Goal: Task Accomplishment & Management: Use online tool/utility

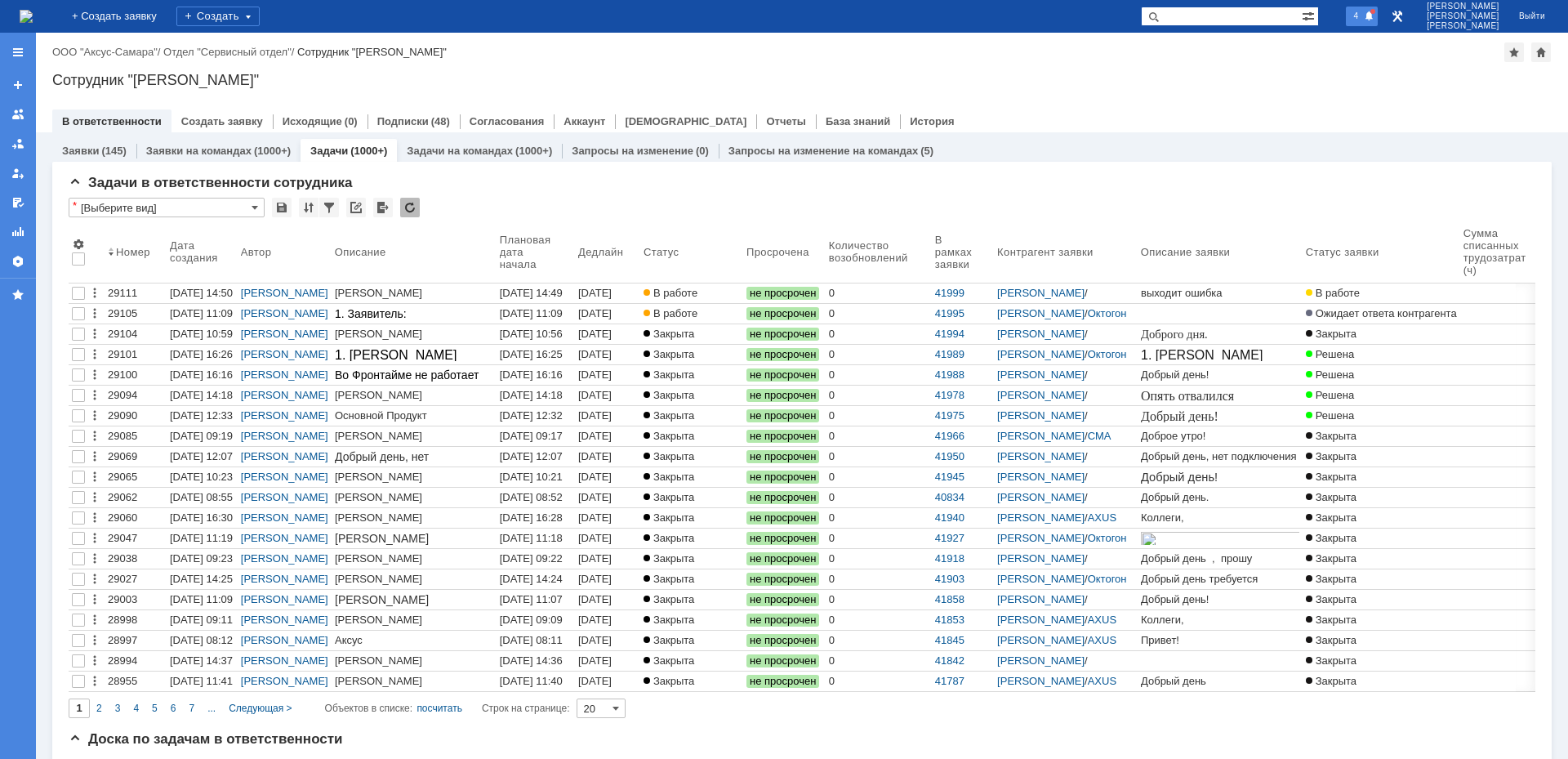
click at [1375, 18] on span at bounding box center [1369, 17] width 11 height 12
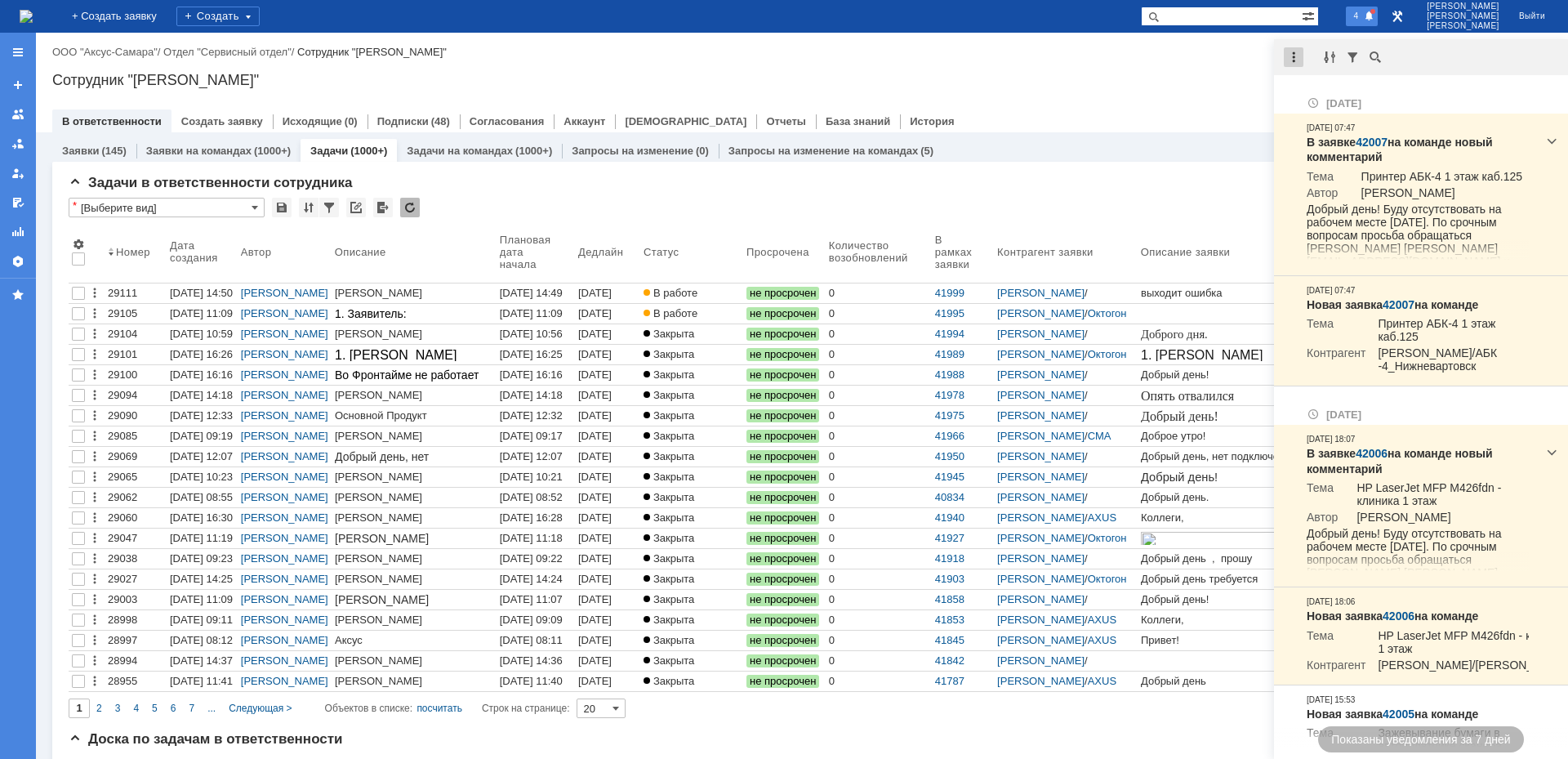
click at [1287, 57] on div at bounding box center [1294, 57] width 20 height 20
click at [1314, 88] on div "Отметить уведомления прочитанными" at bounding box center [1406, 98] width 239 height 24
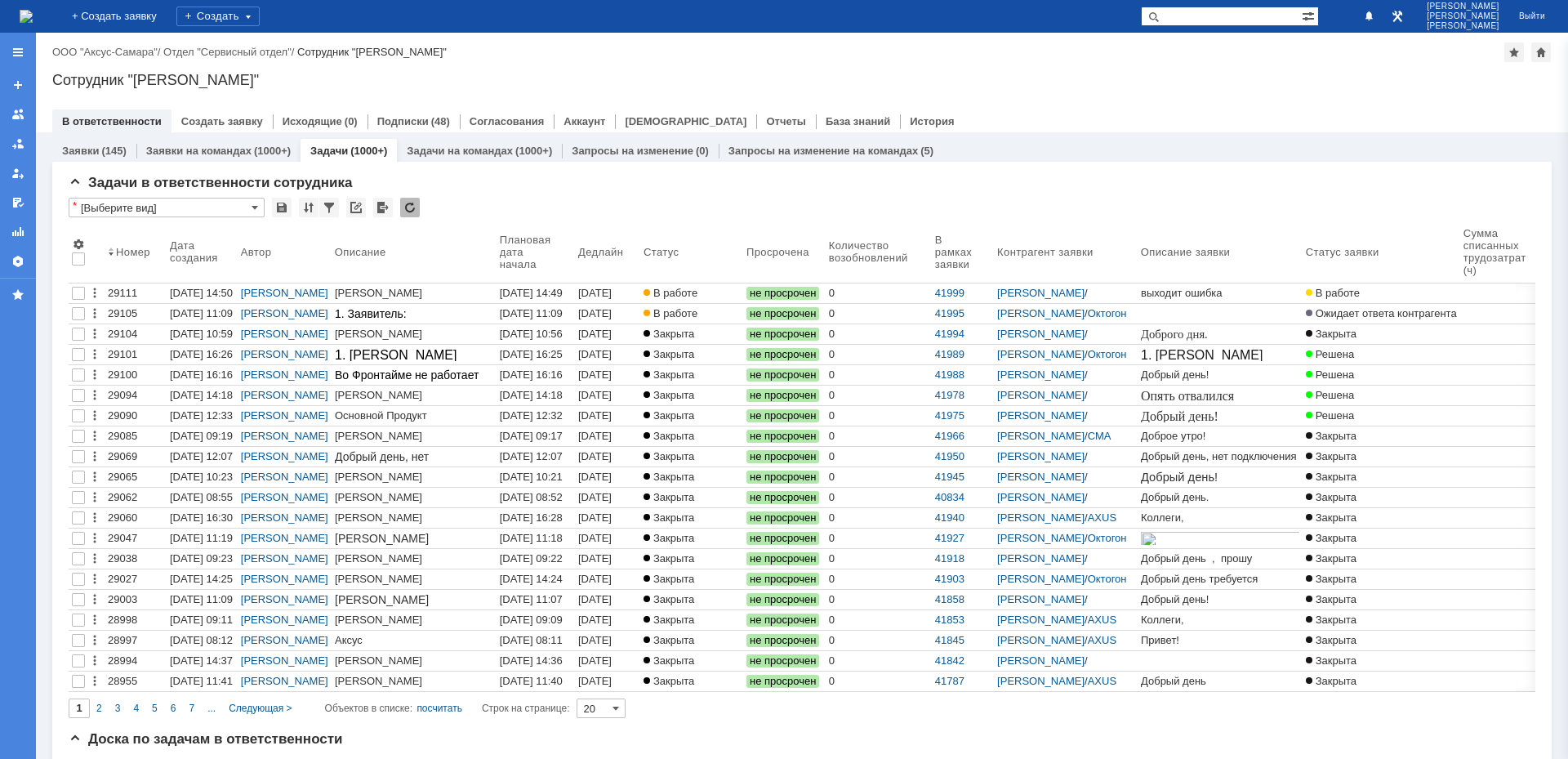
click at [1199, 86] on div "Сотрудник "[PERSON_NAME]"" at bounding box center [802, 80] width 1500 height 17
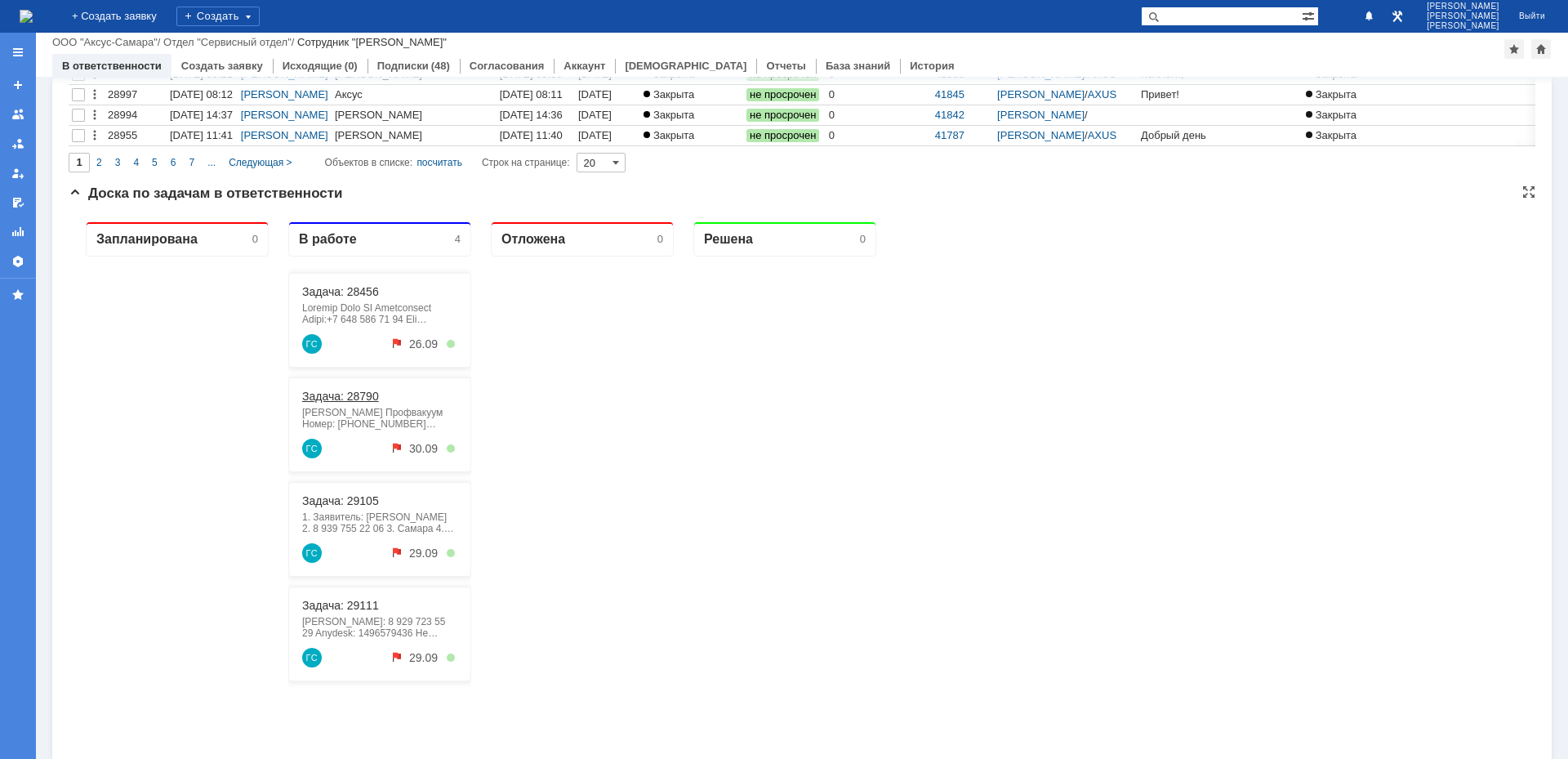
click at [338, 395] on link "Задача: 28790" at bounding box center [341, 396] width 77 height 13
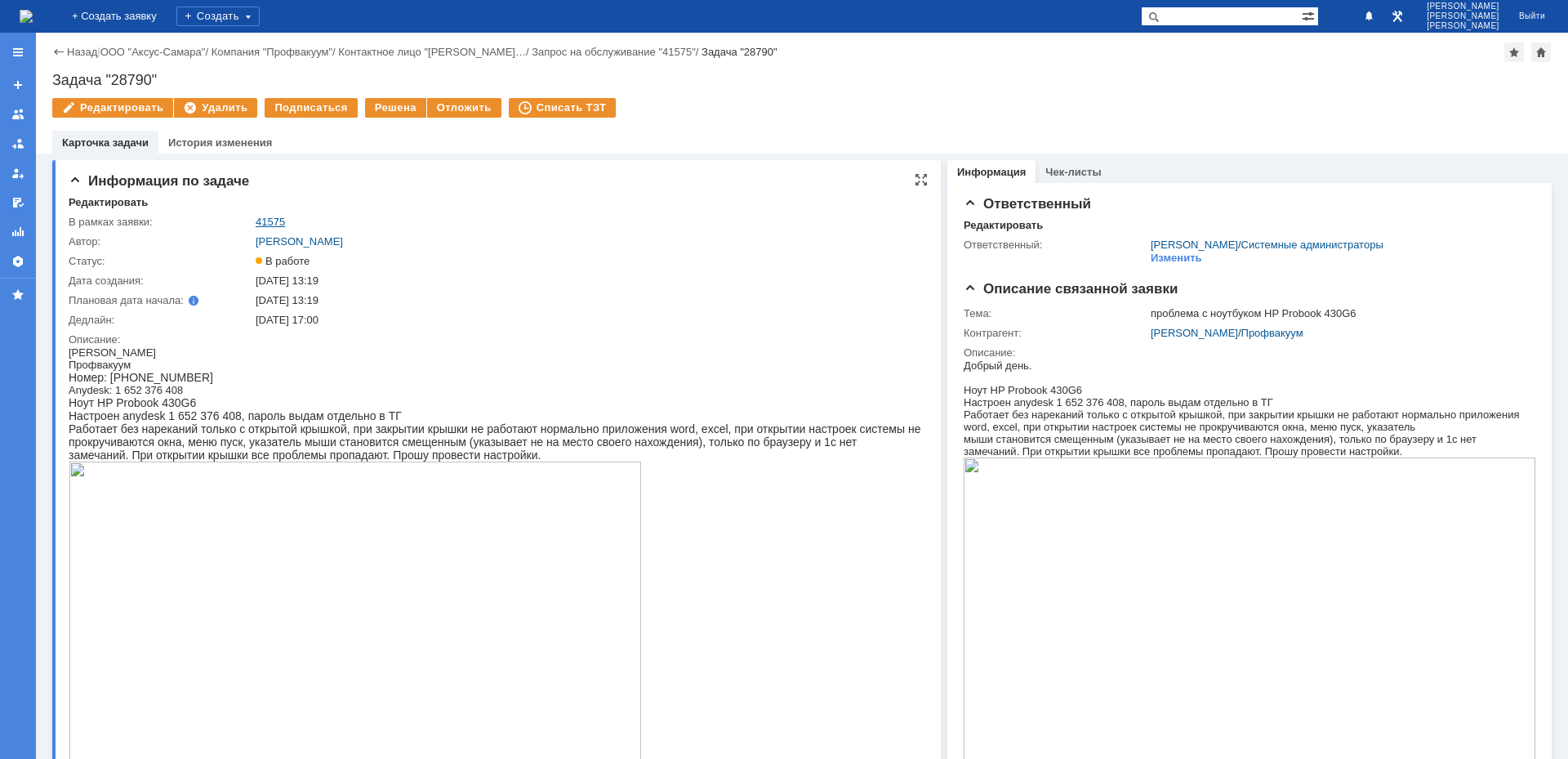
click at [268, 218] on link "41575" at bounding box center [270, 222] width 30 height 12
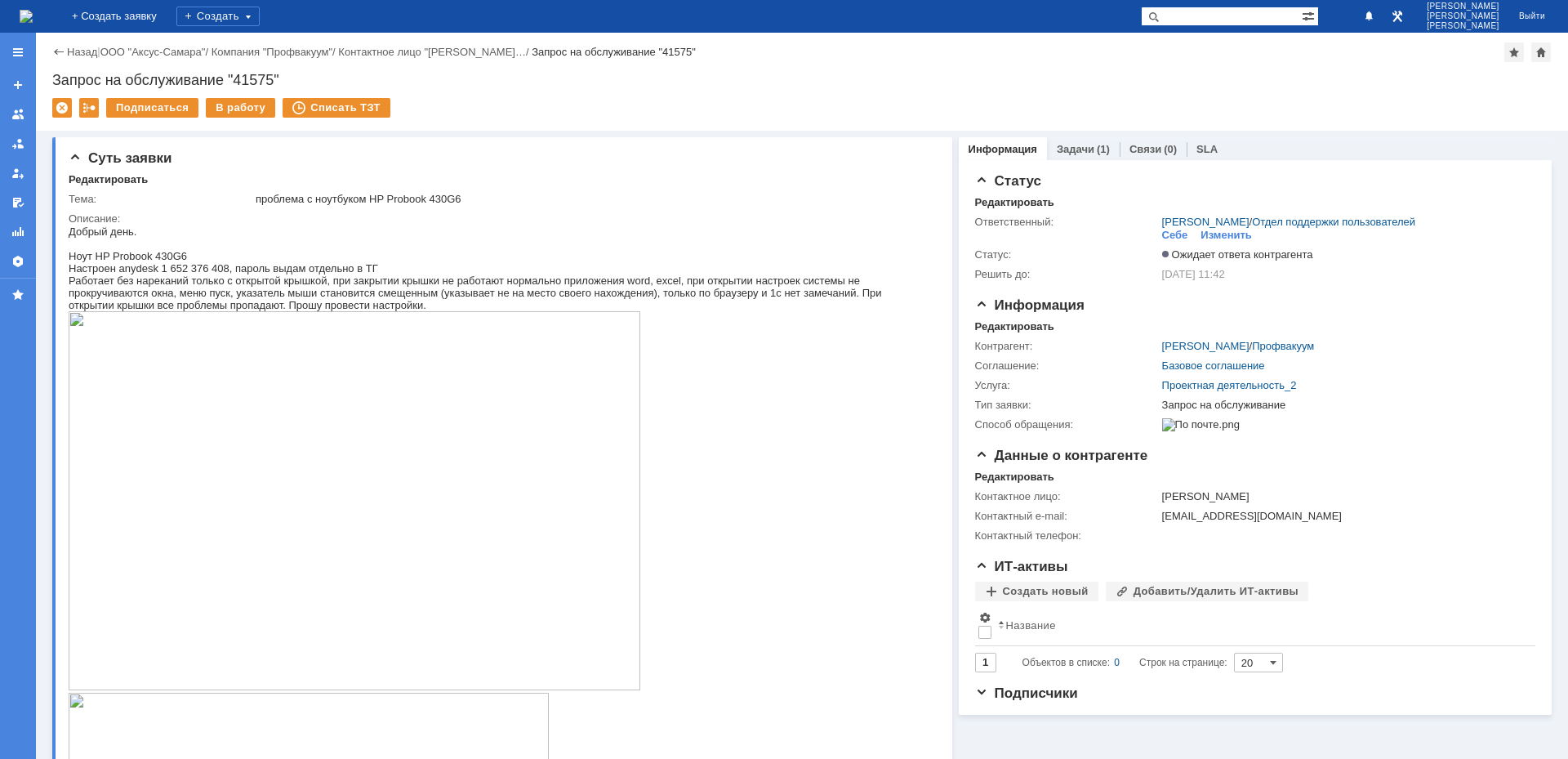
click at [33, 21] on img at bounding box center [26, 16] width 13 height 13
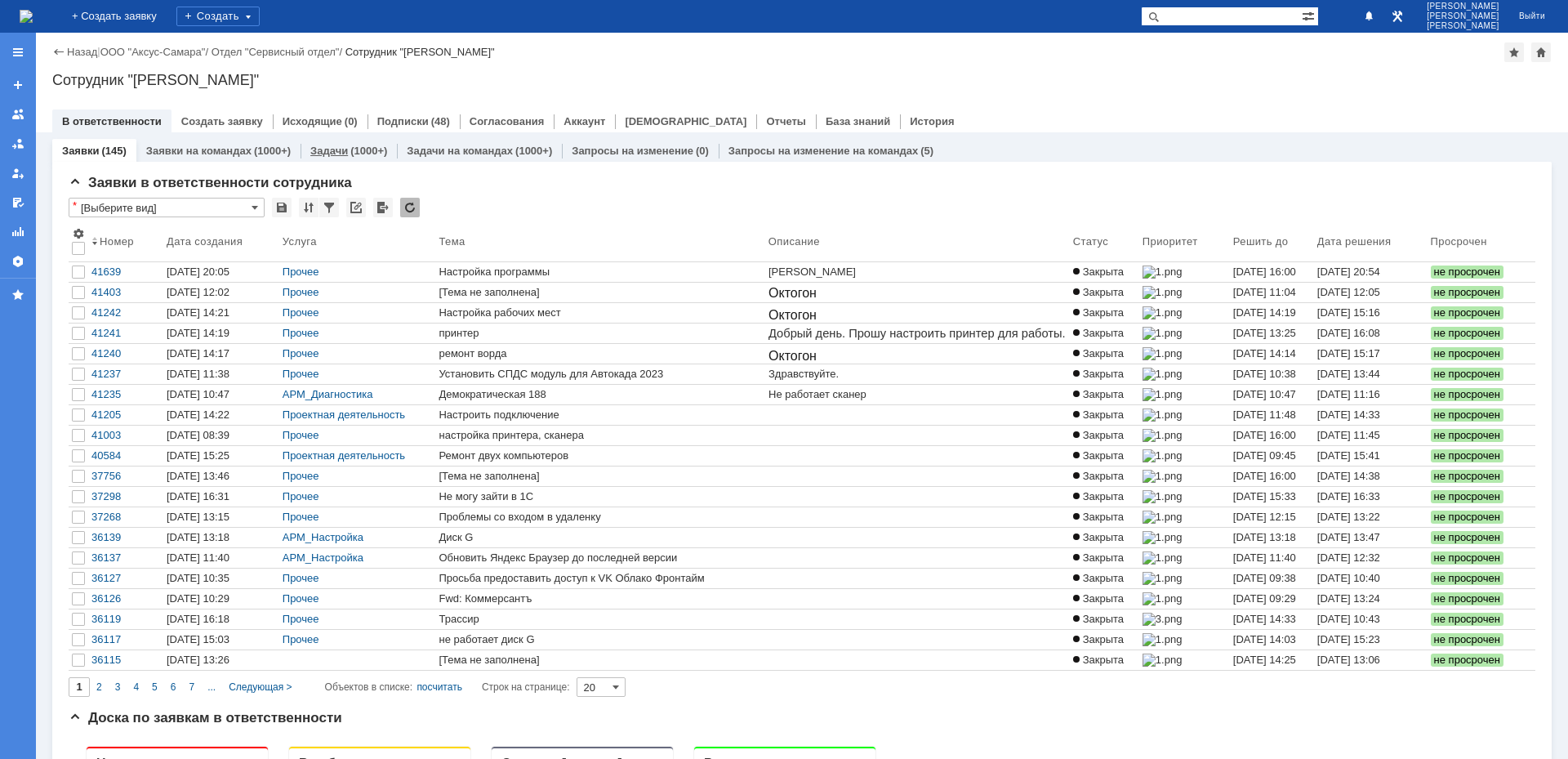
click at [341, 154] on link "Задачи" at bounding box center [330, 150] width 38 height 12
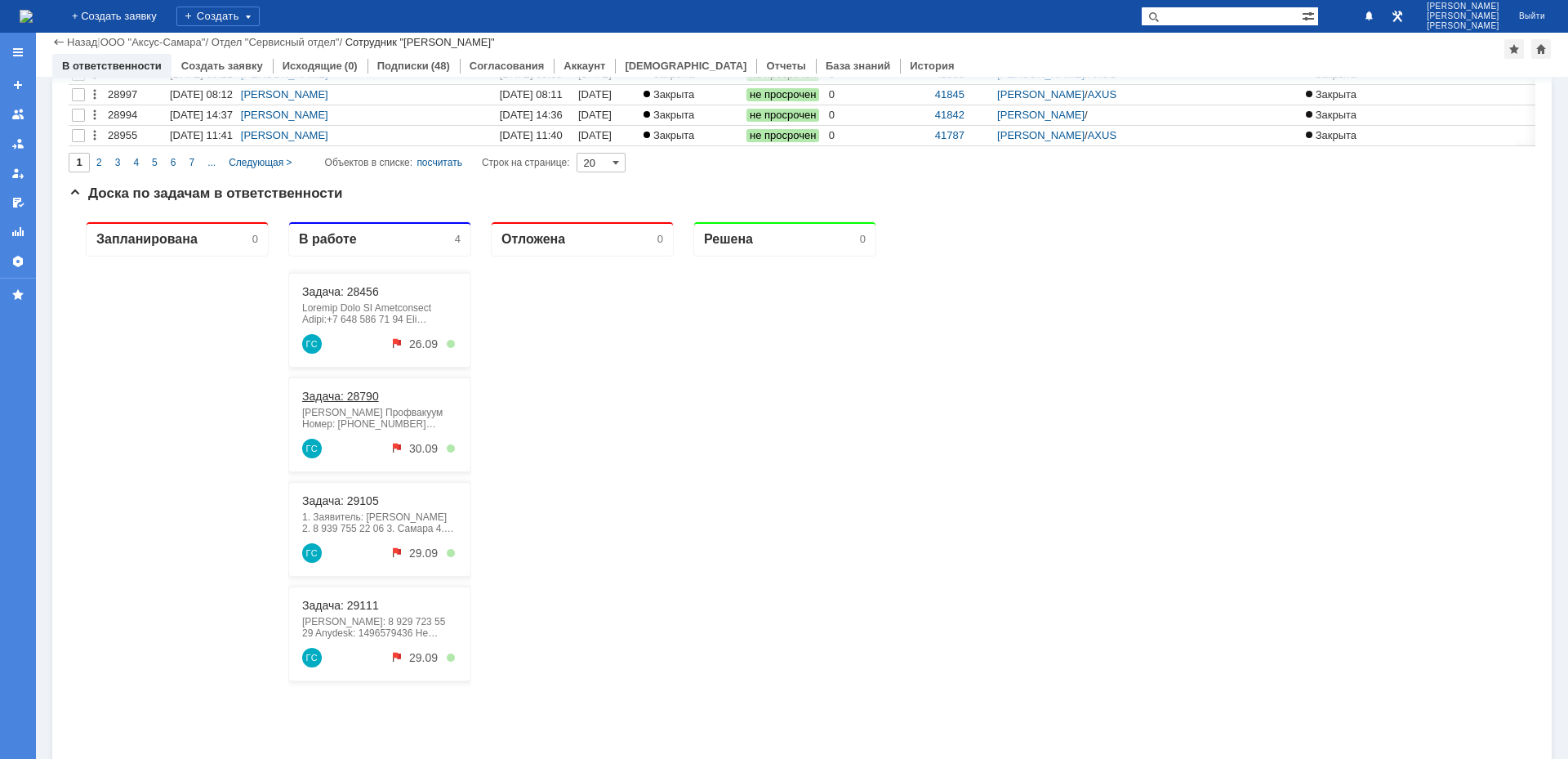
click at [333, 395] on link "Задача: 28790" at bounding box center [341, 396] width 77 height 13
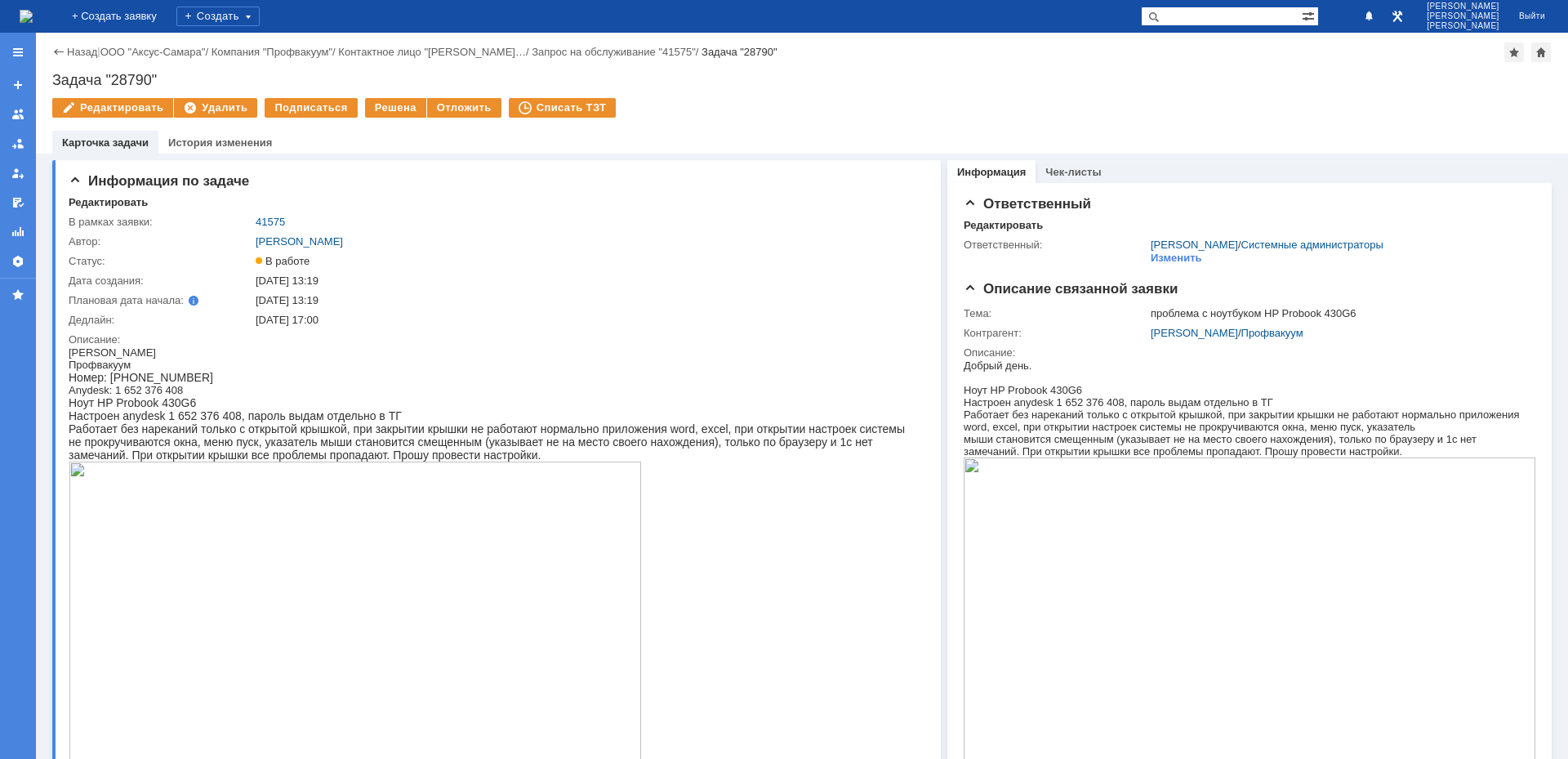
click at [33, 11] on img at bounding box center [26, 16] width 13 height 13
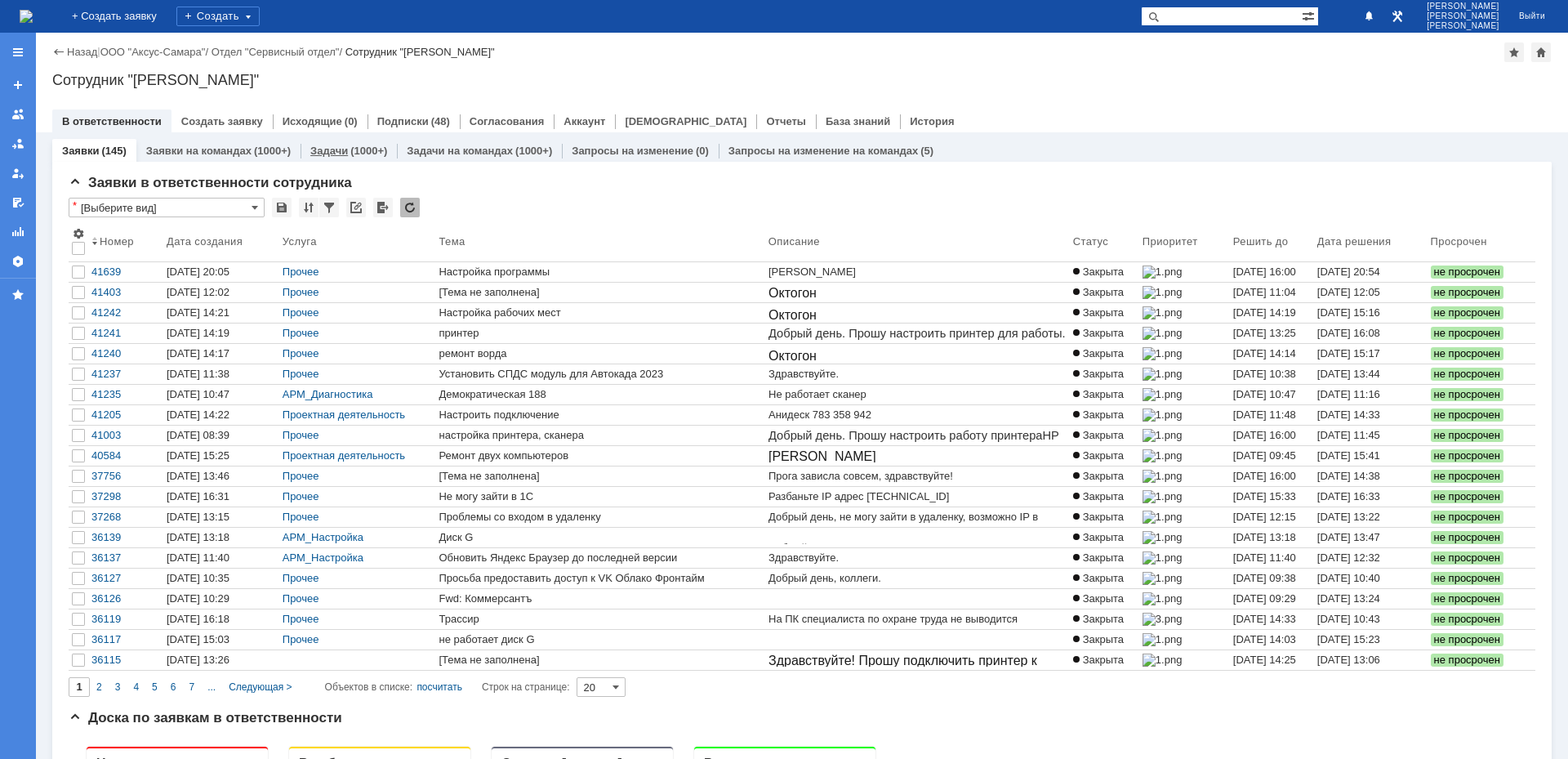
click at [358, 149] on div "(1000+)" at bounding box center [368, 150] width 37 height 12
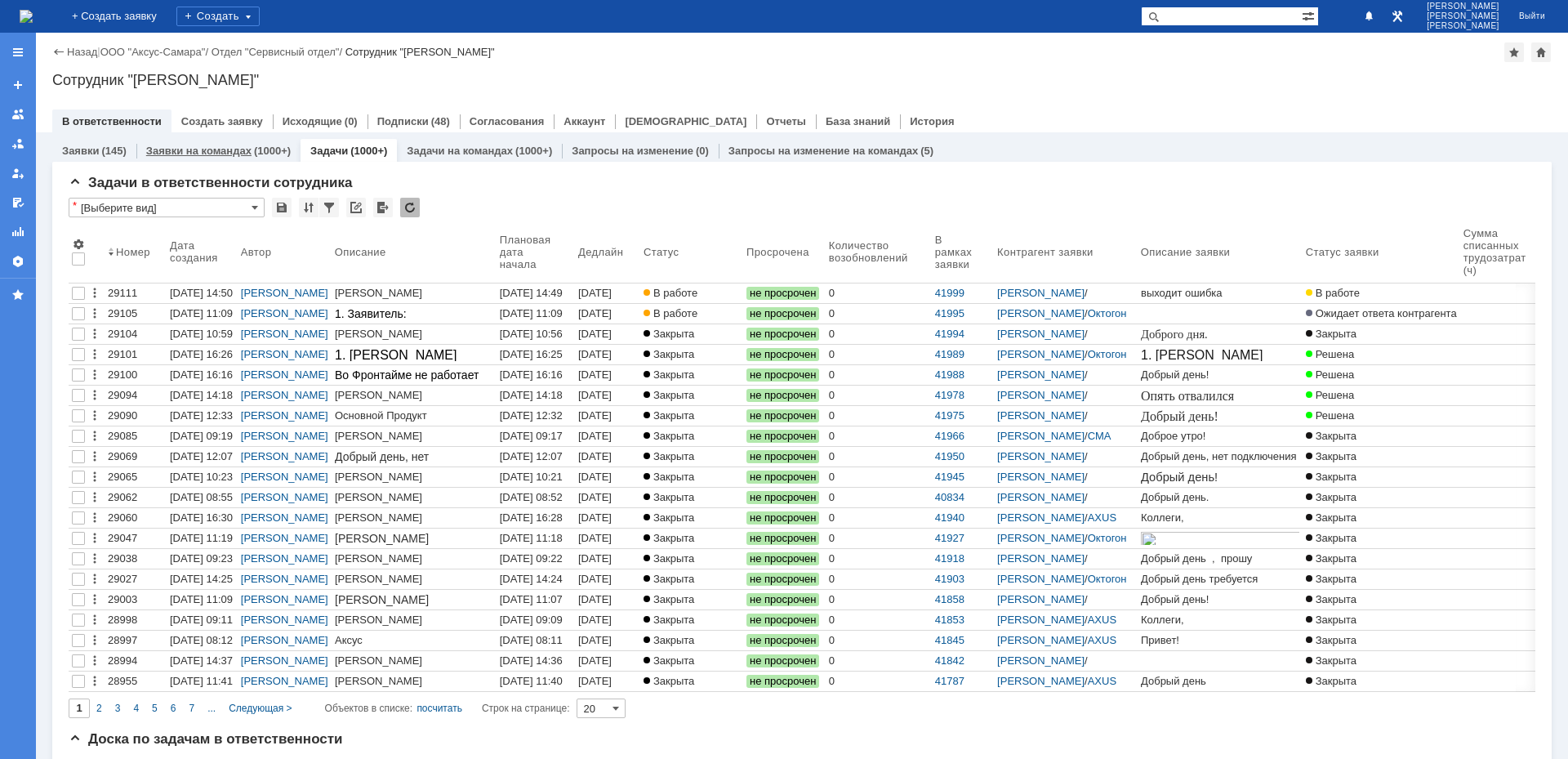
click at [236, 149] on link "Заявки на командах" at bounding box center [199, 150] width 105 height 12
